Goal: Navigation & Orientation: Find specific page/section

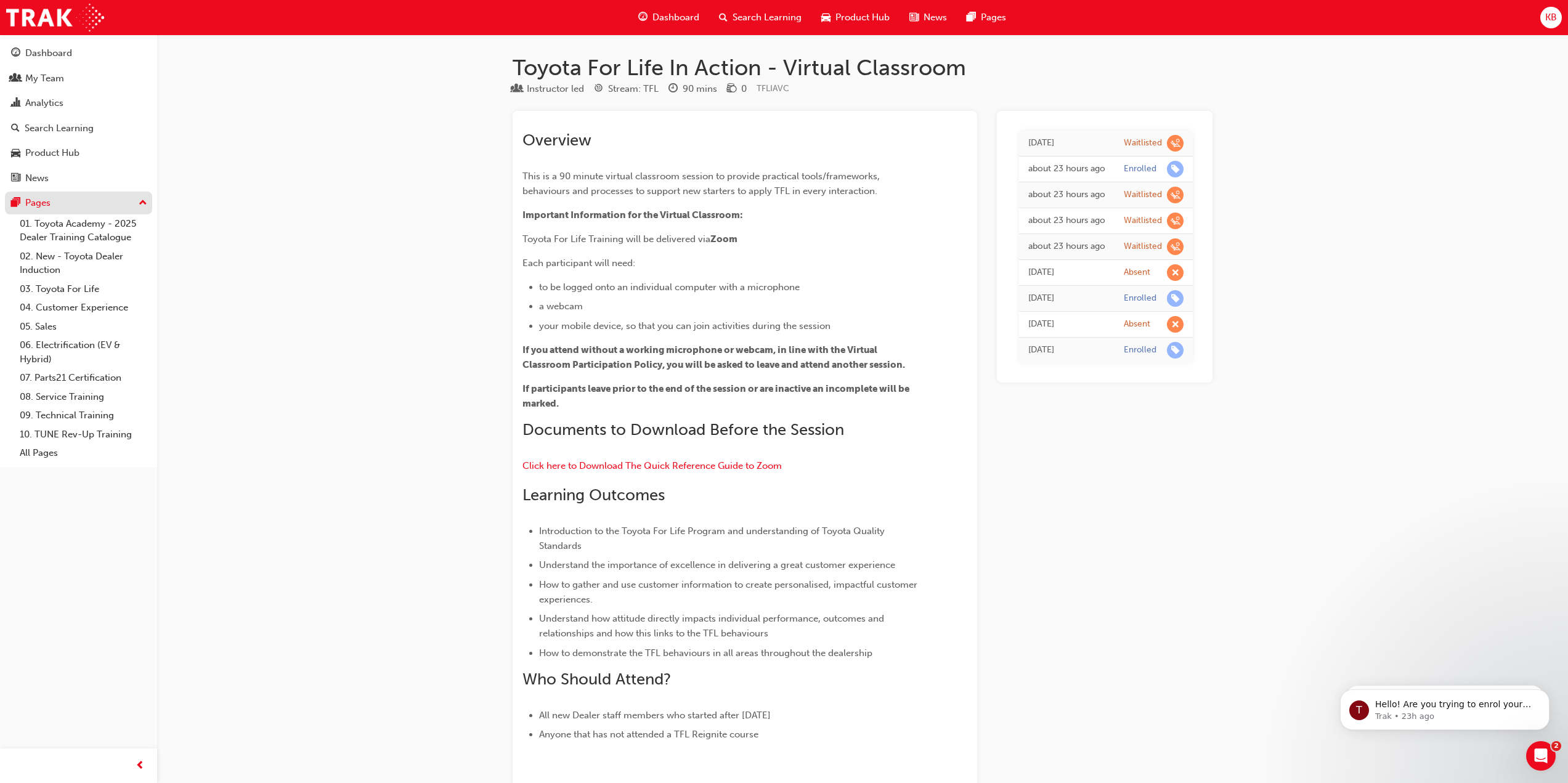
click at [80, 204] on div "Pages" at bounding box center [78, 203] width 135 height 15
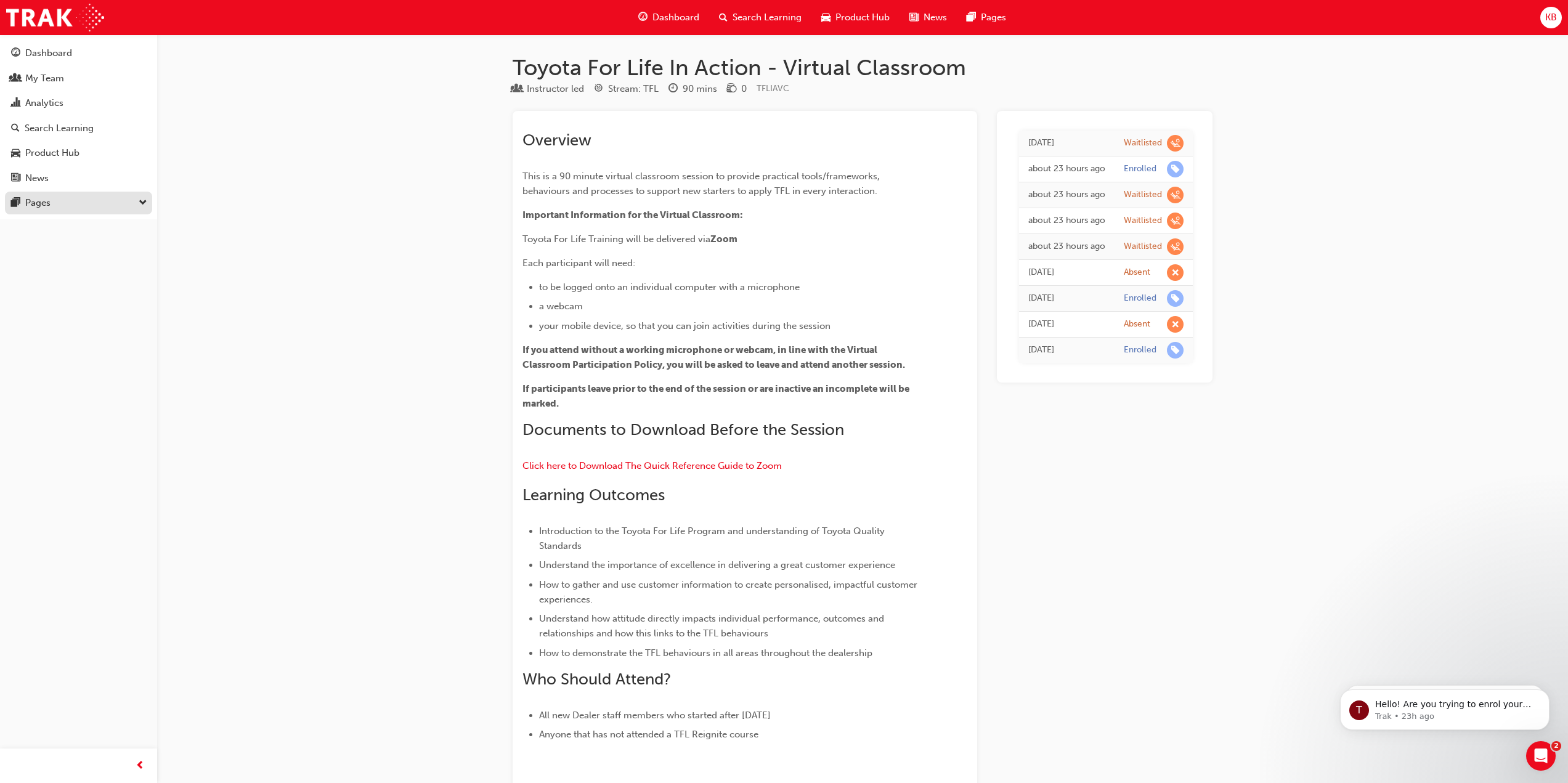
click at [80, 204] on div "Pages" at bounding box center [78, 203] width 135 height 15
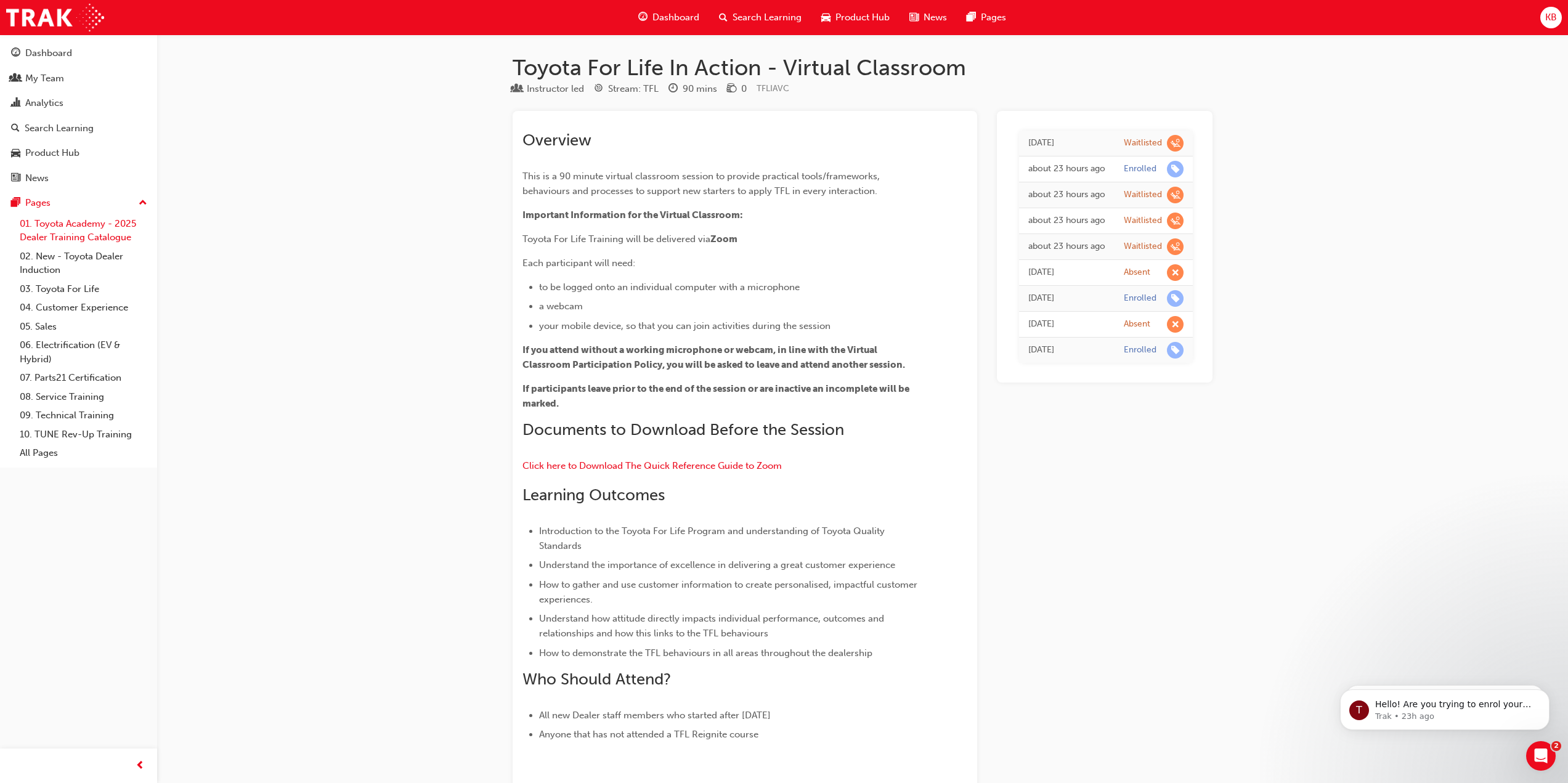
click at [76, 222] on link "01. Toyota Academy - 2025 Dealer Training Catalogue" at bounding box center [83, 230] width 137 height 33
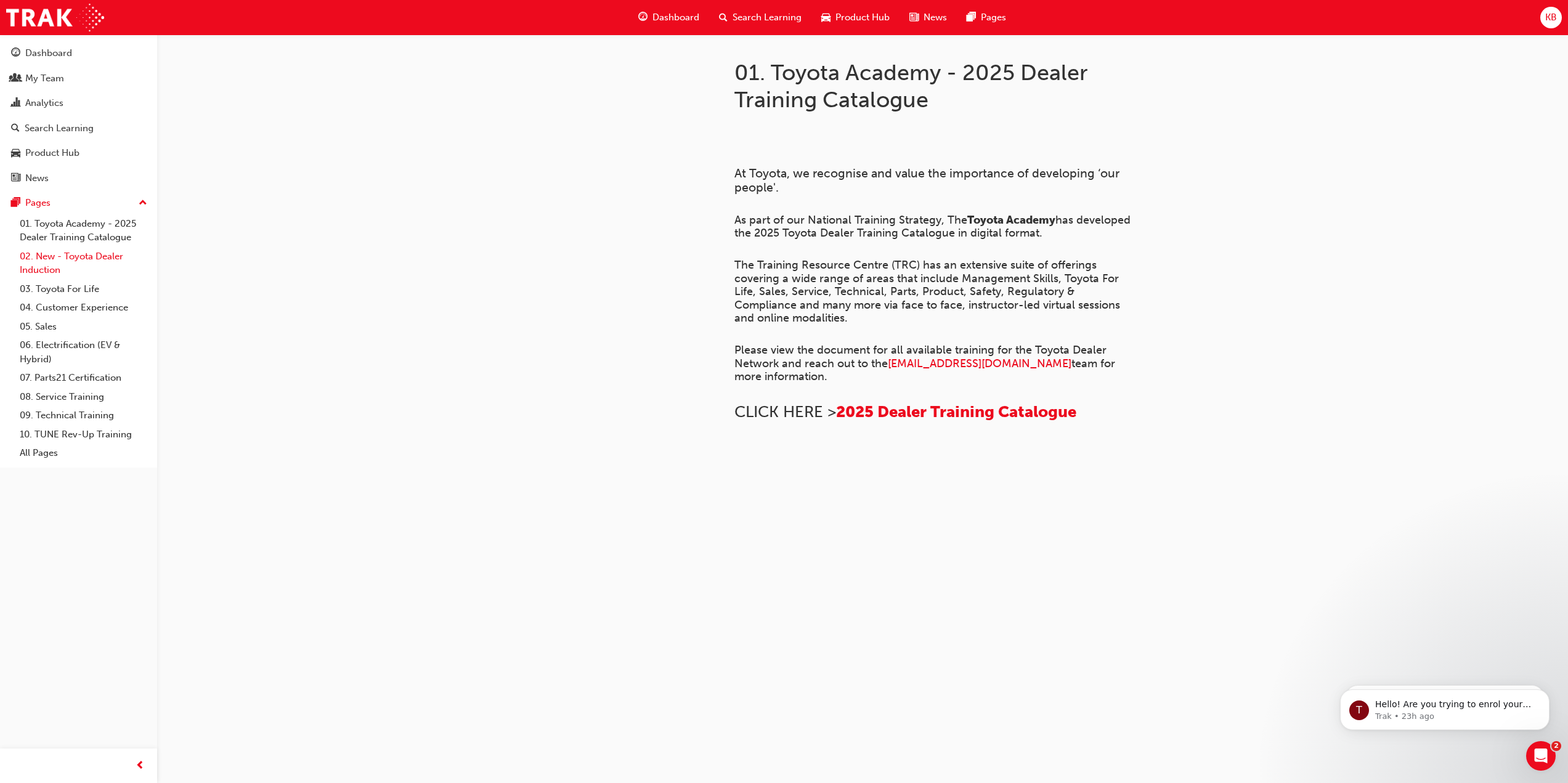
click at [67, 266] on link "02. New - Toyota Dealer Induction" at bounding box center [83, 263] width 137 height 33
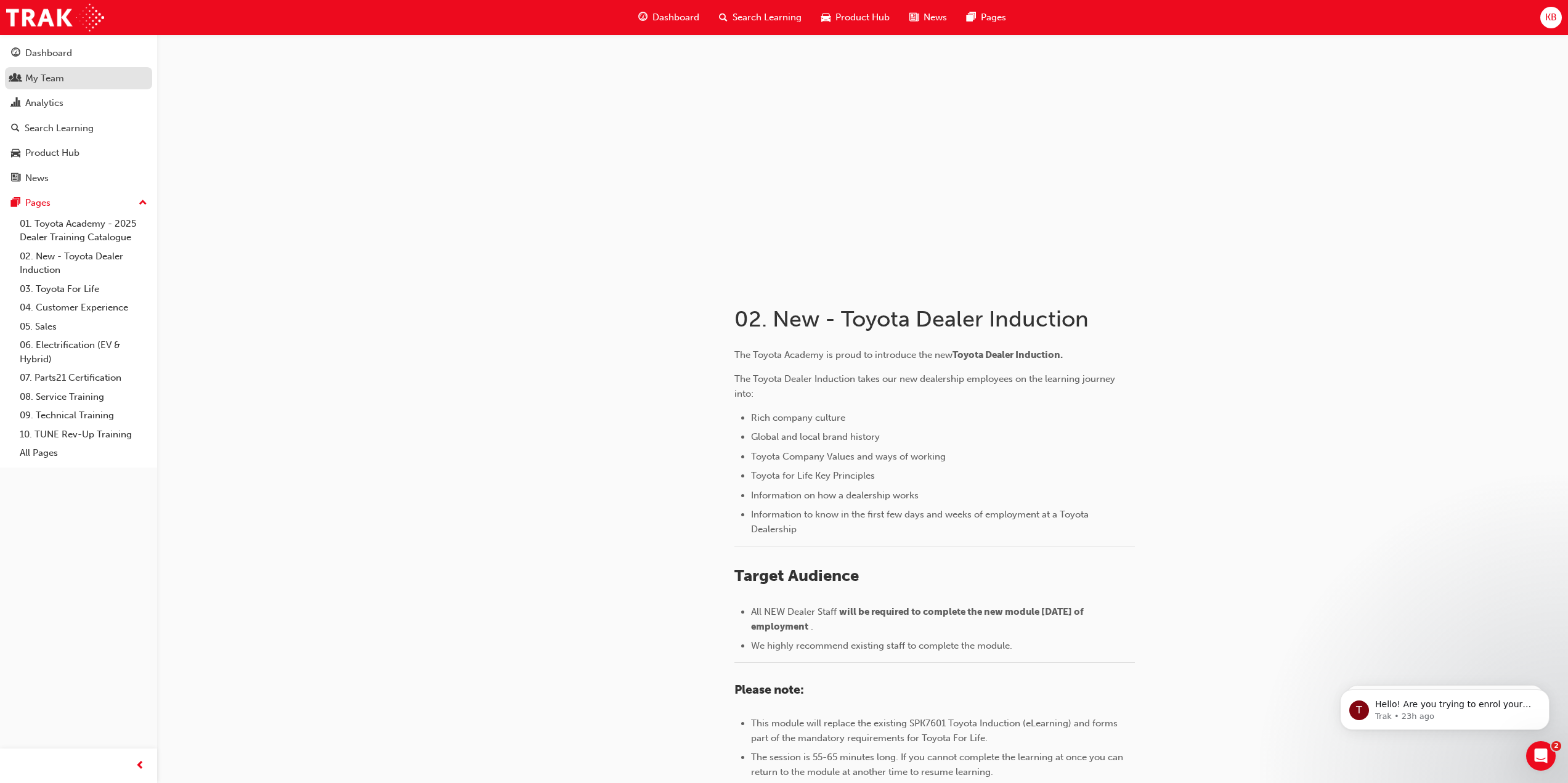
click at [62, 82] on div "My Team" at bounding box center [44, 78] width 39 height 14
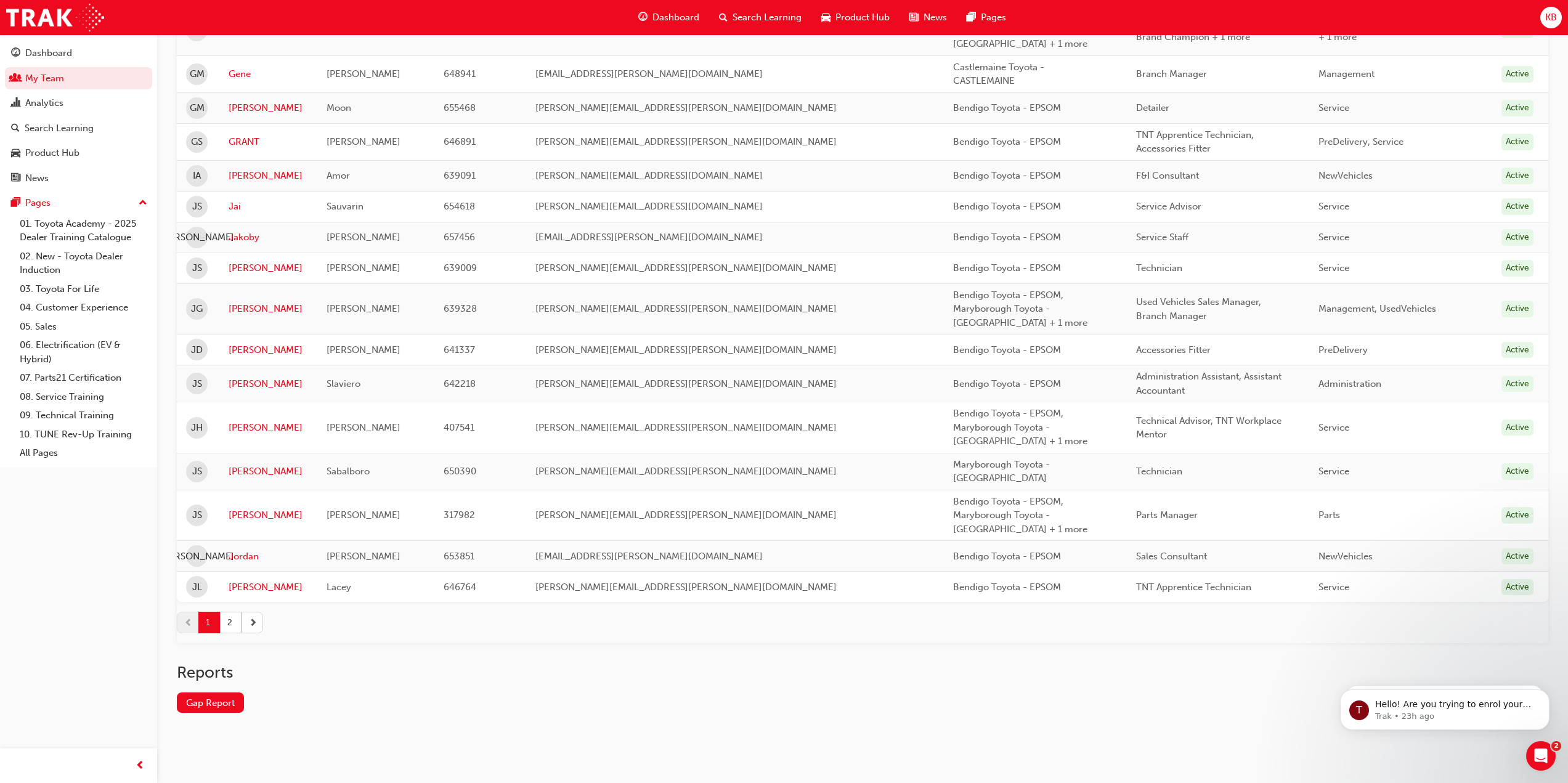
click at [260, 618] on button "button" at bounding box center [252, 623] width 22 height 22
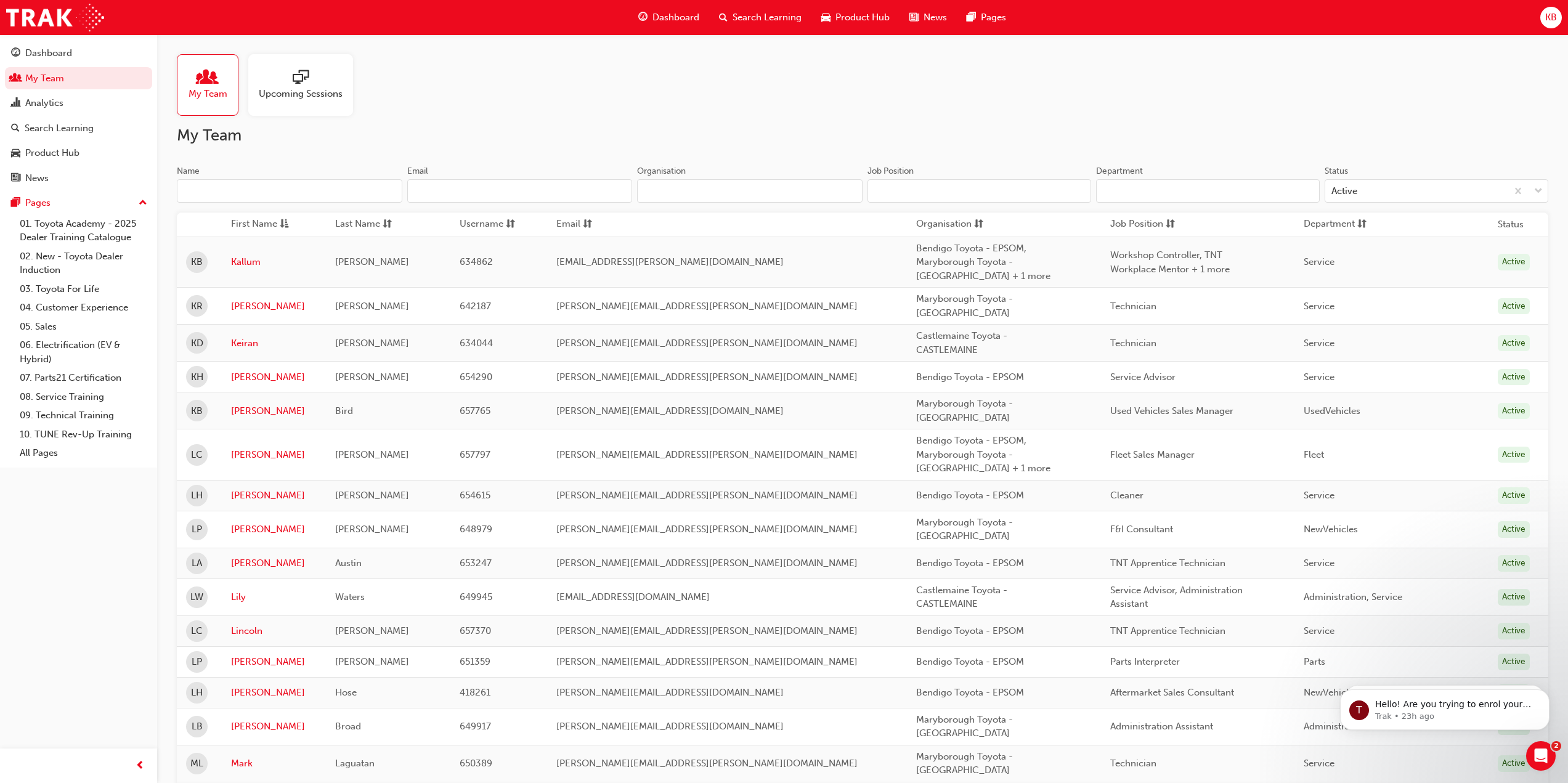
click at [271, 99] on span "Upcoming Sessions" at bounding box center [301, 94] width 84 height 14
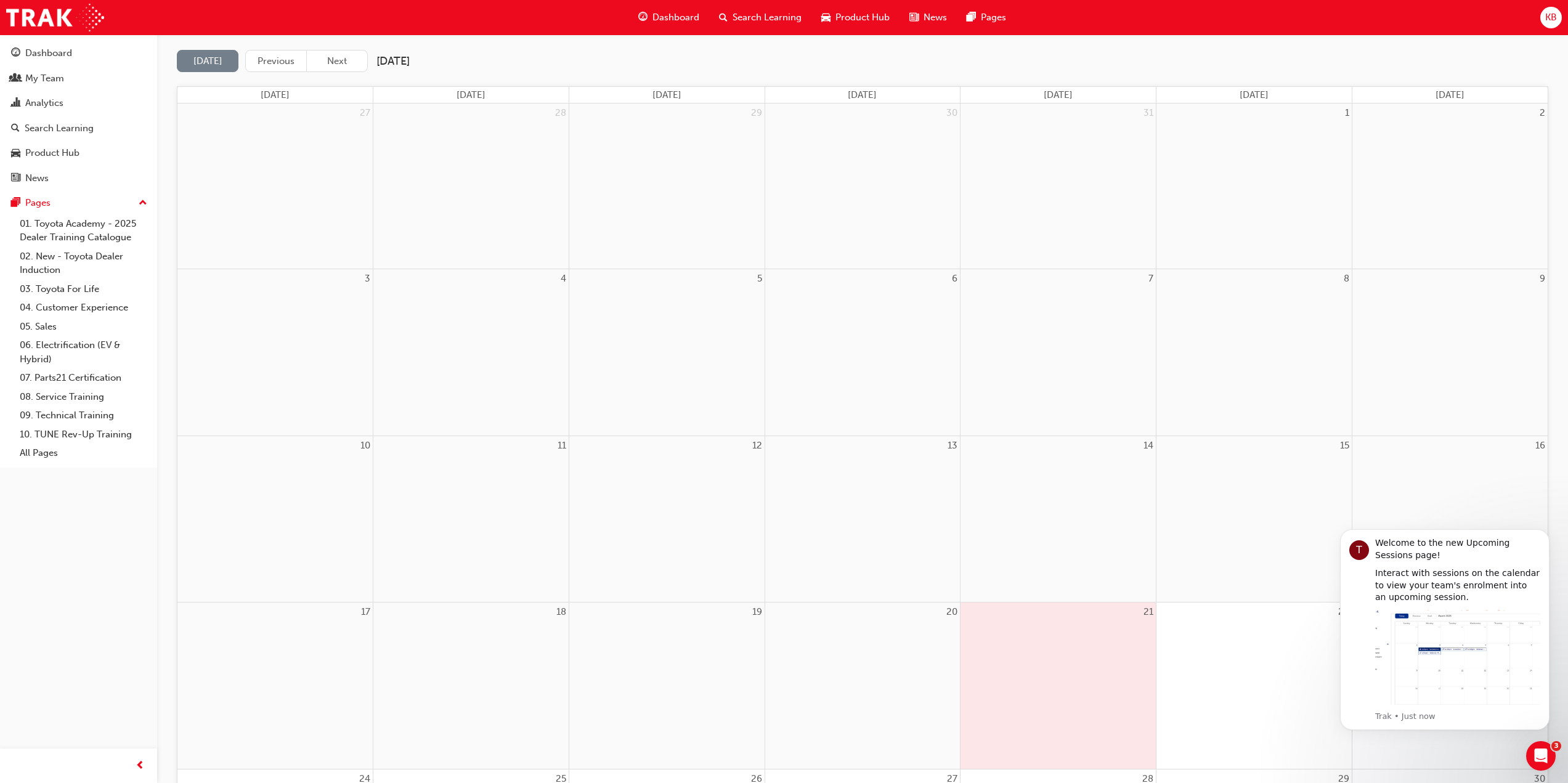
scroll to position [2, 0]
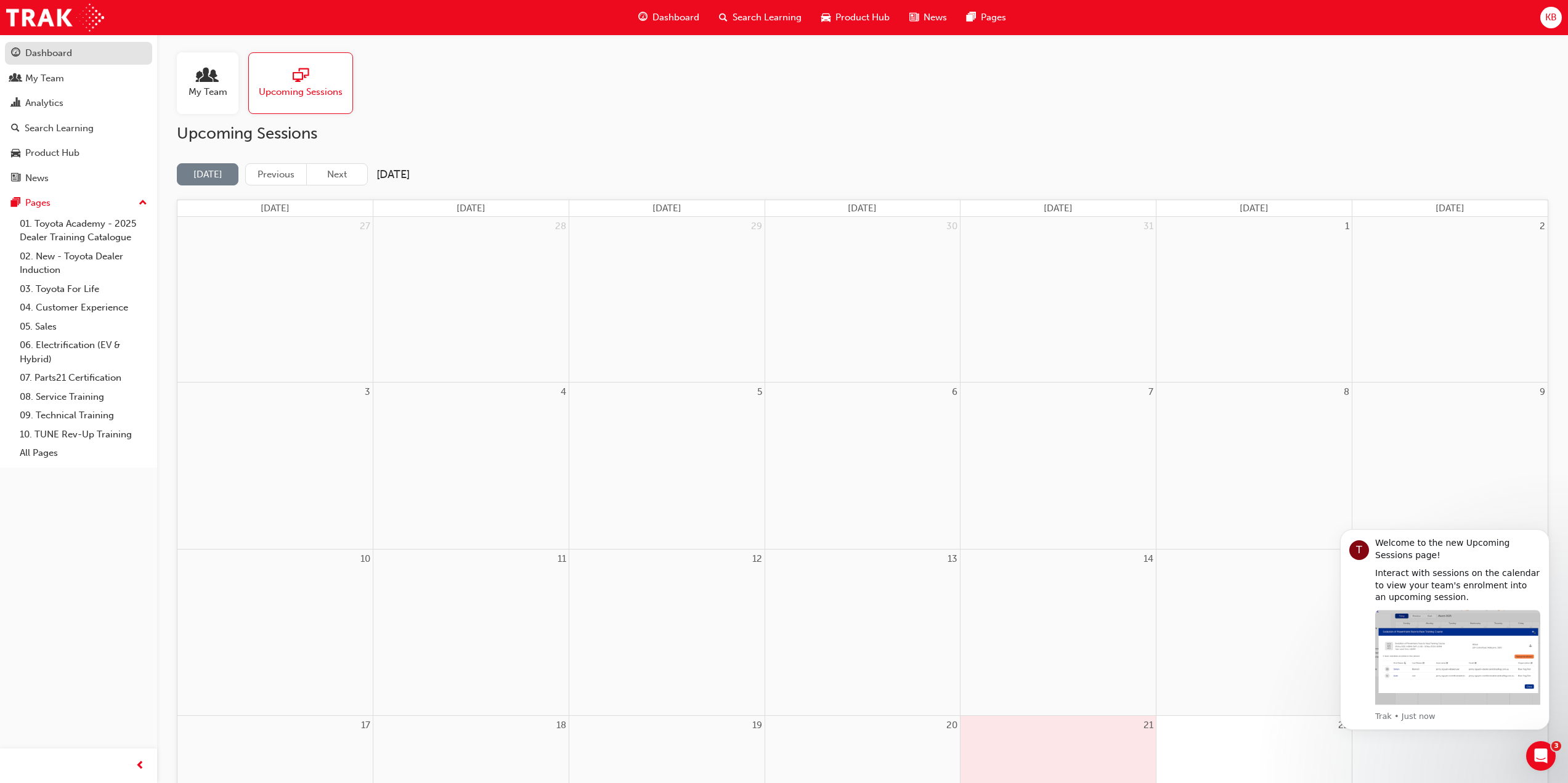
click at [58, 47] on div "Dashboard" at bounding box center [48, 53] width 47 height 14
